Goal: Check status: Check status

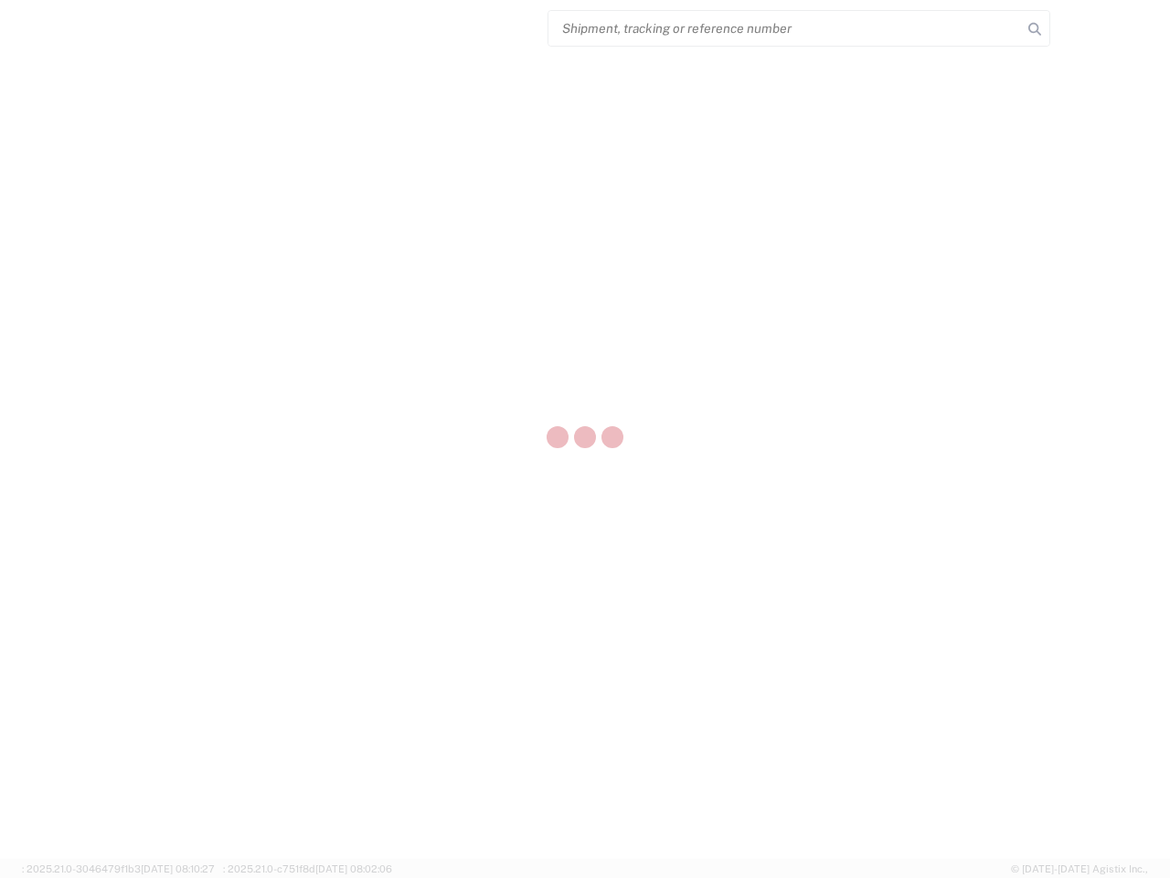
select select "US"
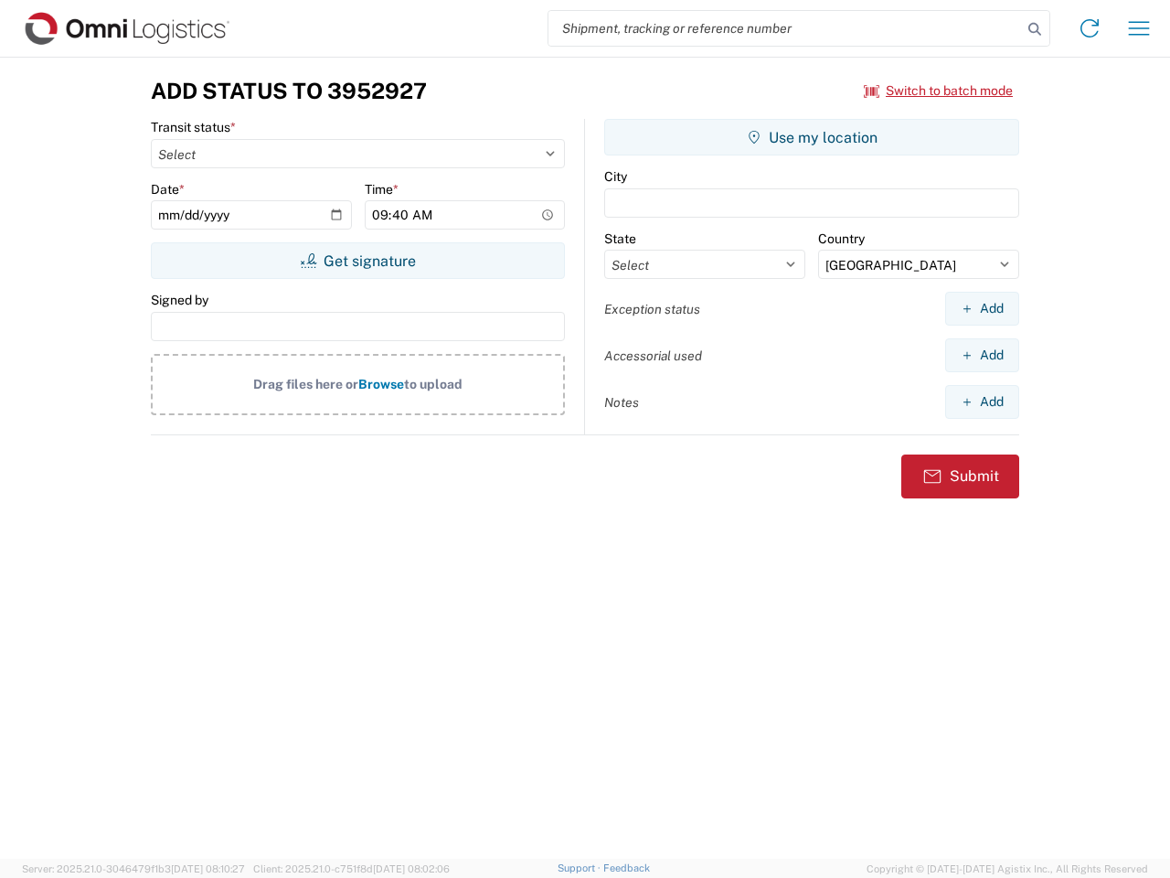
click at [785, 28] on input "search" at bounding box center [785, 28] width 474 height 35
click at [1035, 29] on icon at bounding box center [1035, 29] width 26 height 26
click at [1090, 28] on icon at bounding box center [1089, 28] width 29 height 29
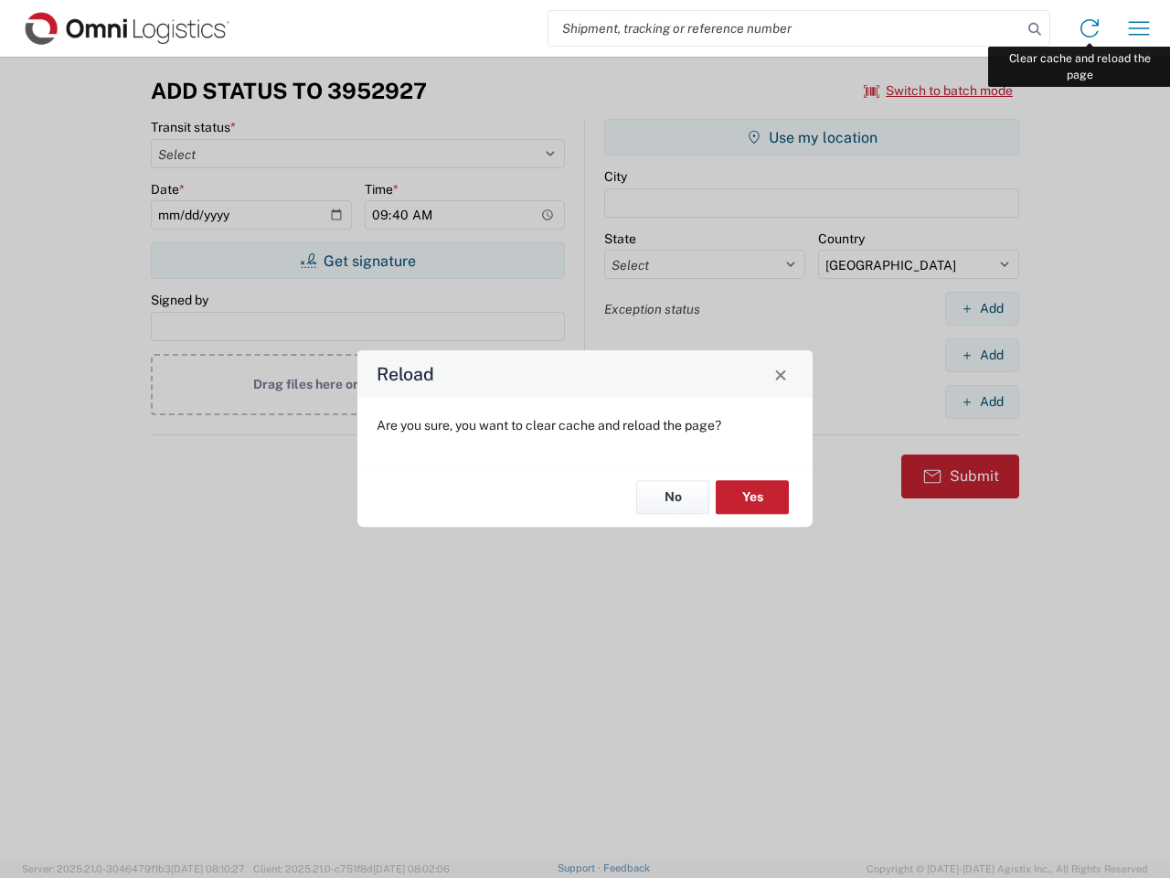
click at [1139, 28] on div "Reload Are you sure, you want to clear cache and reload the page? No Yes" at bounding box center [585, 439] width 1170 height 878
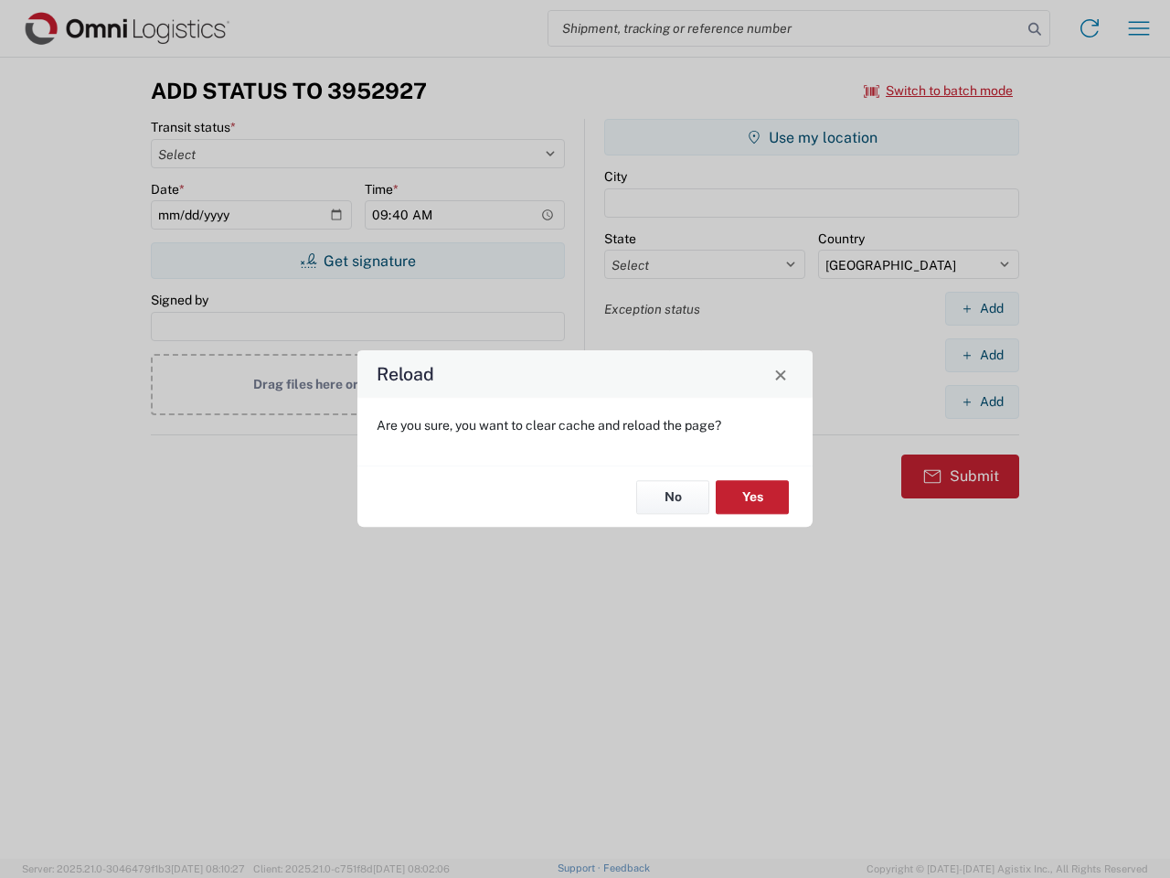
click at [939, 90] on div "Reload Are you sure, you want to clear cache and reload the page? No Yes" at bounding box center [585, 439] width 1170 height 878
click at [357, 261] on div "Reload Are you sure, you want to clear cache and reload the page? No Yes" at bounding box center [585, 439] width 1170 height 878
click at [812, 137] on div "Reload Are you sure, you want to clear cache and reload the page? No Yes" at bounding box center [585, 439] width 1170 height 878
click at [982, 308] on div "Reload Are you sure, you want to clear cache and reload the page? No Yes" at bounding box center [585, 439] width 1170 height 878
click at [982, 355] on div "Reload Are you sure, you want to clear cache and reload the page? No Yes" at bounding box center [585, 439] width 1170 height 878
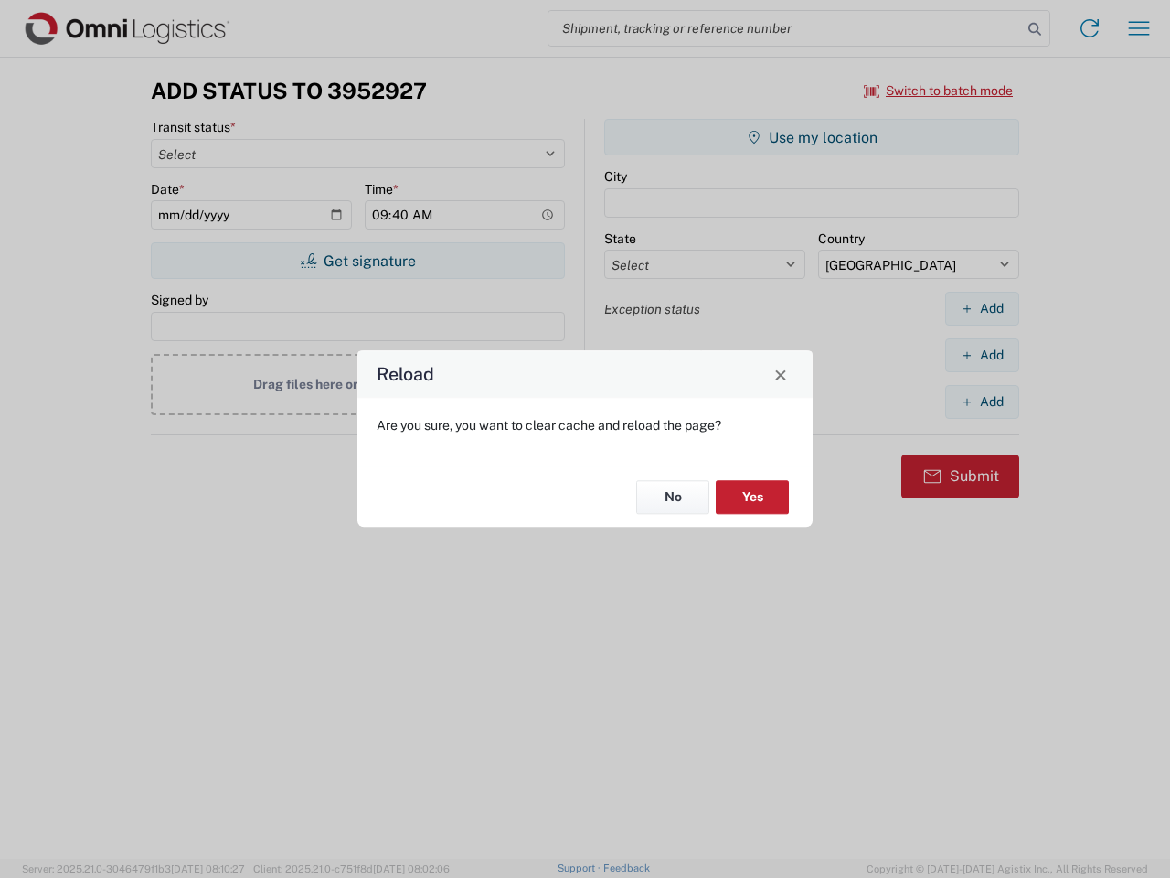
click at [982, 401] on div "Reload Are you sure, you want to clear cache and reload the page? No Yes" at bounding box center [585, 439] width 1170 height 878
